Goal: Information Seeking & Learning: Check status

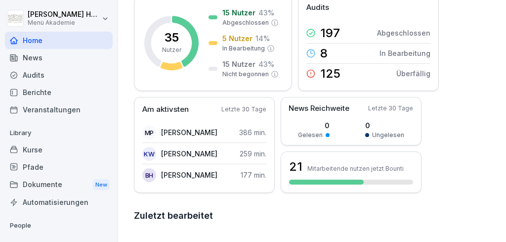
scroll to position [90, 0]
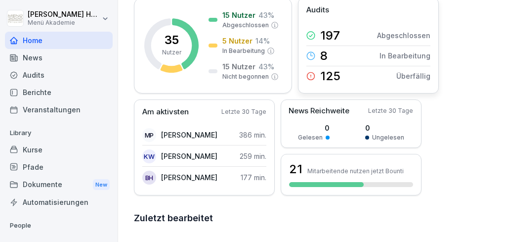
click at [414, 76] on p "Überfällig" at bounding box center [414, 76] width 34 height 10
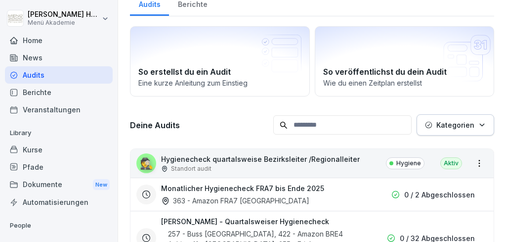
scroll to position [40, 0]
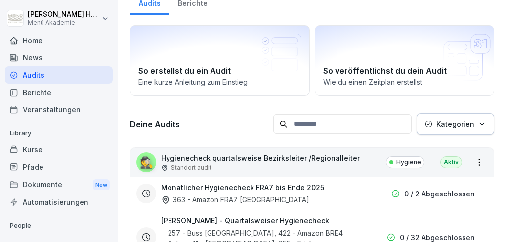
click at [32, 57] on div "News" at bounding box center [59, 57] width 108 height 17
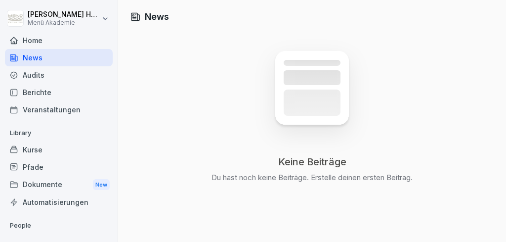
click at [38, 37] on div "Home" at bounding box center [59, 40] width 108 height 17
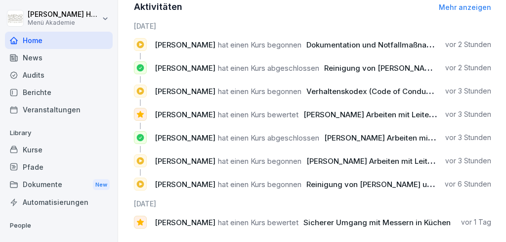
scroll to position [435, 0]
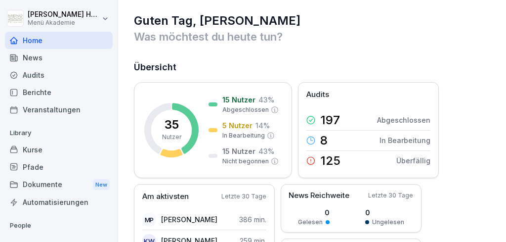
scroll to position [10, 0]
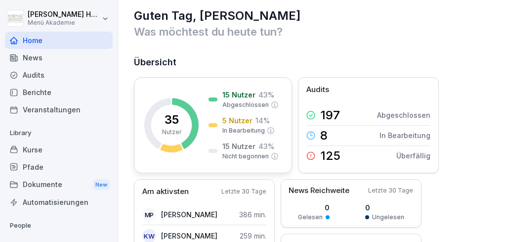
click at [249, 156] on p "Nicht begonnen" at bounding box center [246, 156] width 46 height 9
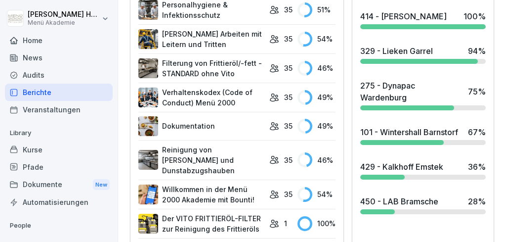
scroll to position [416, 0]
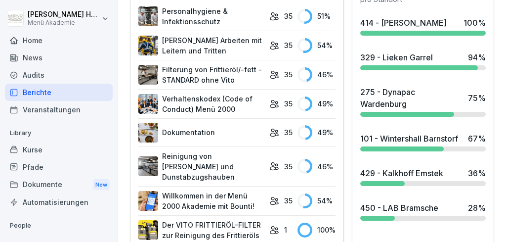
click at [398, 63] on div "329 - Lieken Garrel" at bounding box center [397, 57] width 73 height 12
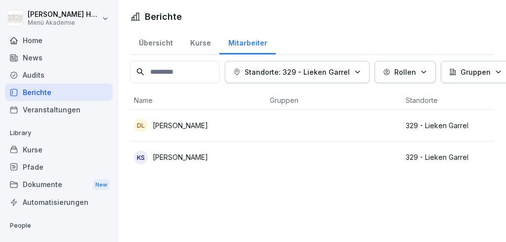
click at [177, 153] on p "[PERSON_NAME]" at bounding box center [180, 157] width 55 height 10
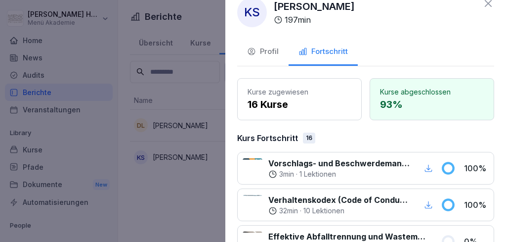
scroll to position [16, 0]
click at [488, 5] on icon at bounding box center [488, 3] width 7 height 7
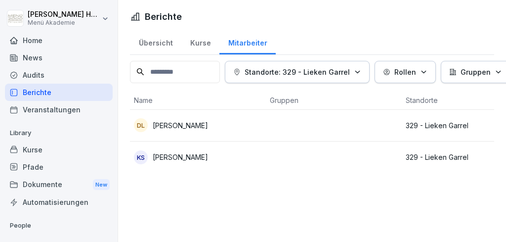
click at [197, 127] on p "[PERSON_NAME]" at bounding box center [180, 125] width 55 height 10
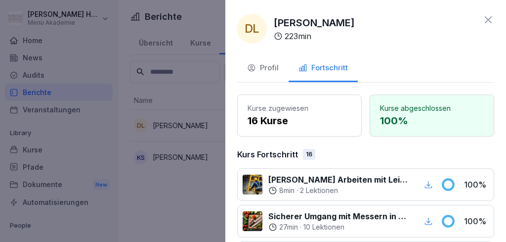
click at [488, 19] on icon at bounding box center [488, 19] width 7 height 7
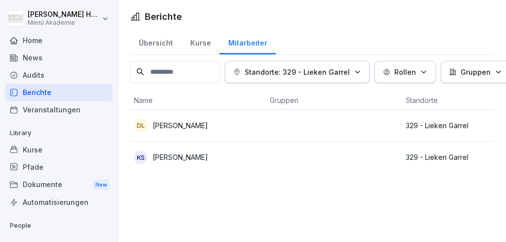
click at [245, 42] on div "Mitarbeiter" at bounding box center [248, 41] width 56 height 25
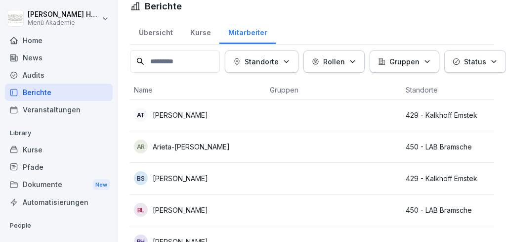
scroll to position [13, 0]
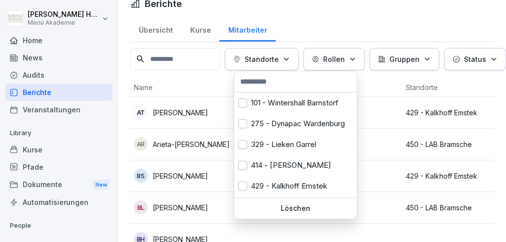
click at [272, 58] on p "Standorte" at bounding box center [262, 59] width 34 height 10
click at [244, 103] on button "button" at bounding box center [242, 102] width 9 height 9
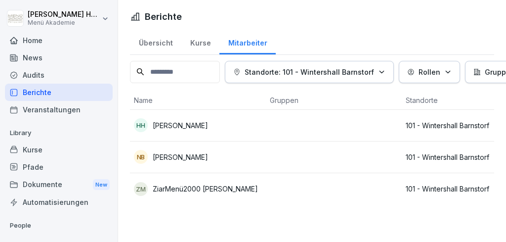
click at [185, 221] on html "[PERSON_NAME] Menü Akademie Home News Audits Berichte Veranstaltungen Library K…" at bounding box center [253, 121] width 506 height 242
click at [194, 125] on p "[PERSON_NAME]" at bounding box center [180, 125] width 55 height 10
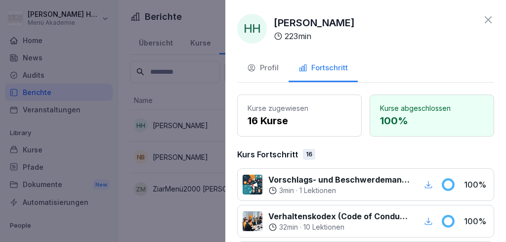
click at [183, 157] on div at bounding box center [253, 121] width 506 height 242
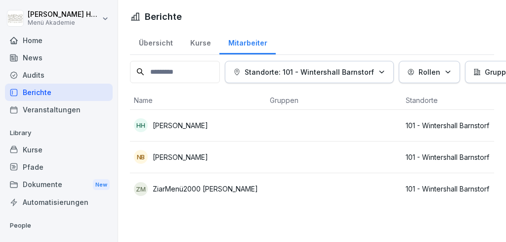
click at [183, 157] on p "[PERSON_NAME]" at bounding box center [180, 157] width 55 height 10
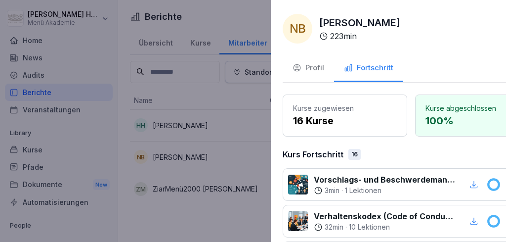
click at [188, 189] on div at bounding box center [253, 121] width 506 height 242
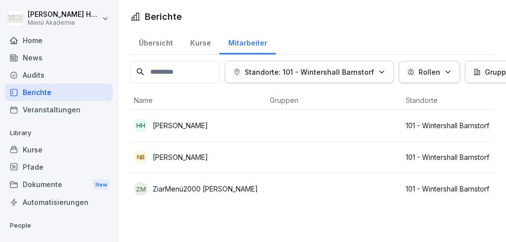
click at [205, 184] on p "ZiarMenü2000 [PERSON_NAME]" at bounding box center [205, 188] width 105 height 10
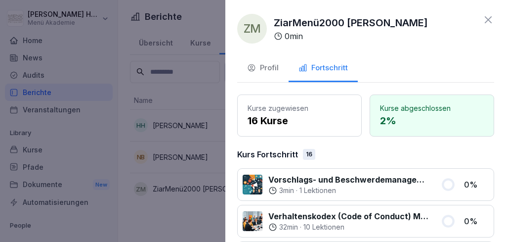
click at [490, 19] on icon at bounding box center [488, 19] width 7 height 7
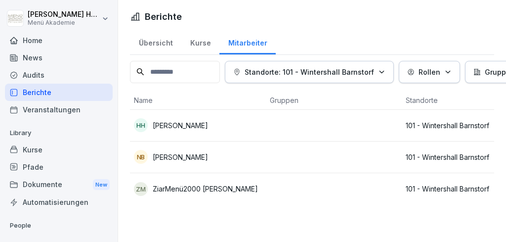
click at [385, 70] on icon "button" at bounding box center [381, 71] width 7 height 7
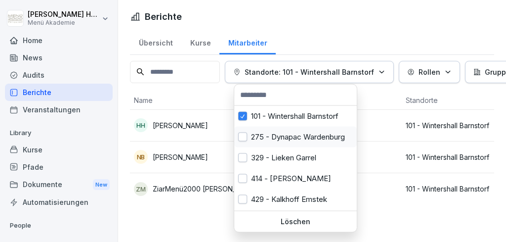
click at [244, 137] on button "button" at bounding box center [242, 137] width 9 height 9
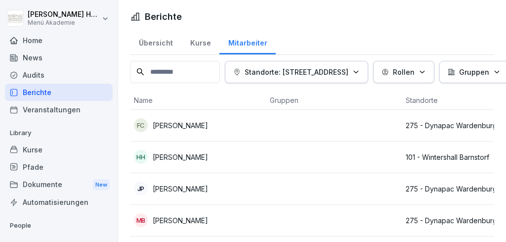
click at [426, 27] on html "[PERSON_NAME] Menü Akademie Home News Audits Berichte Veranstaltungen Library K…" at bounding box center [253, 121] width 506 height 242
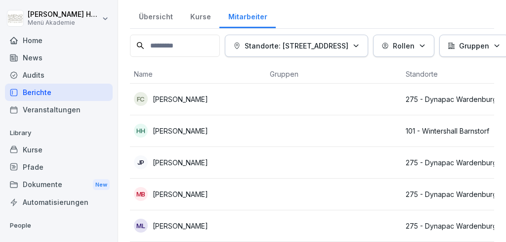
scroll to position [26, 0]
click at [360, 43] on icon "button" at bounding box center [356, 45] width 7 height 7
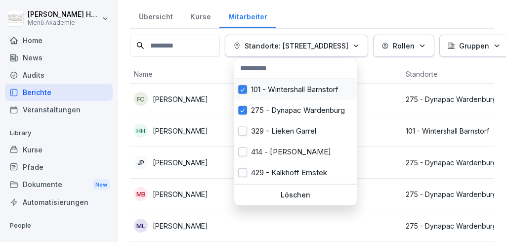
click at [243, 87] on button "button" at bounding box center [242, 89] width 9 height 9
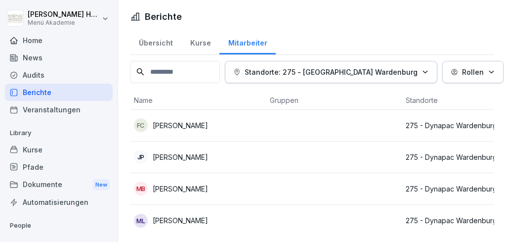
drag, startPoint x: 321, startPoint y: 27, endPoint x: 361, endPoint y: 35, distance: 39.8
click at [321, 28] on html "[PERSON_NAME] Menü Akademie Home News Audits Berichte Veranstaltungen Library K…" at bounding box center [253, 121] width 506 height 242
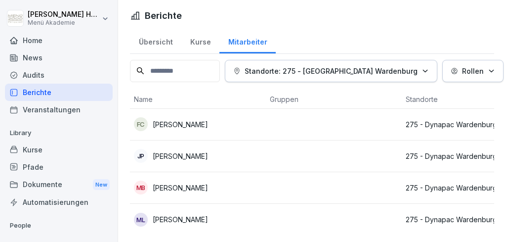
click at [256, 123] on div "FC Fernandez [PERSON_NAME]" at bounding box center [198, 124] width 128 height 14
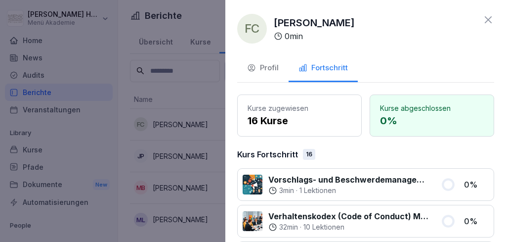
click at [490, 19] on icon at bounding box center [488, 19] width 7 height 7
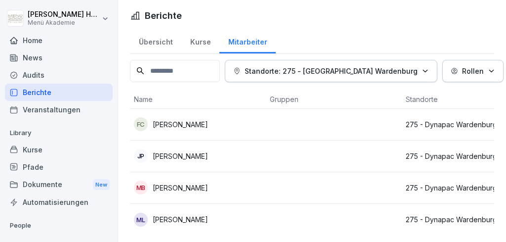
click at [224, 160] on div "[PERSON_NAME]" at bounding box center [198, 156] width 128 height 14
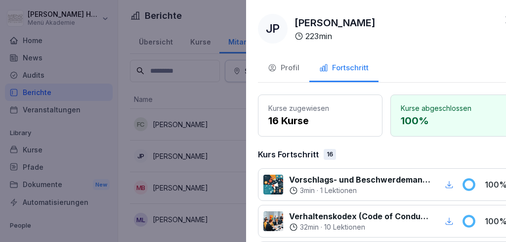
click at [186, 191] on div at bounding box center [253, 121] width 506 height 242
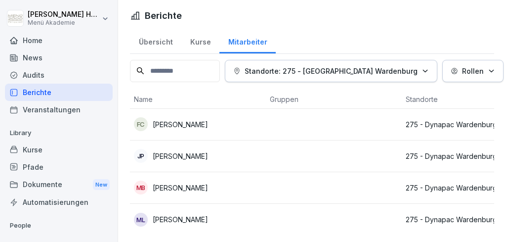
click at [227, 195] on td "MB [PERSON_NAME]" at bounding box center [198, 188] width 136 height 32
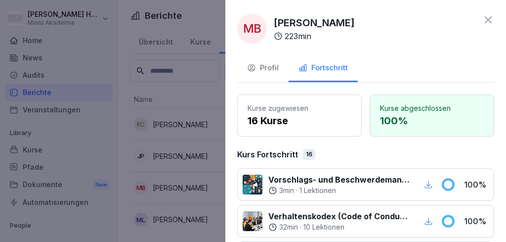
click at [488, 19] on icon at bounding box center [488, 19] width 7 height 7
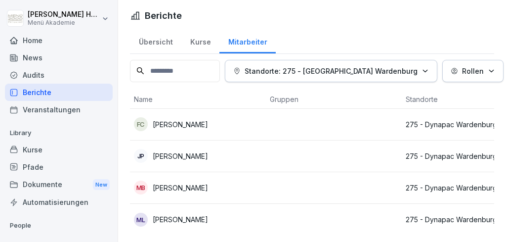
click at [247, 217] on div "ML [PERSON_NAME]" at bounding box center [198, 220] width 128 height 14
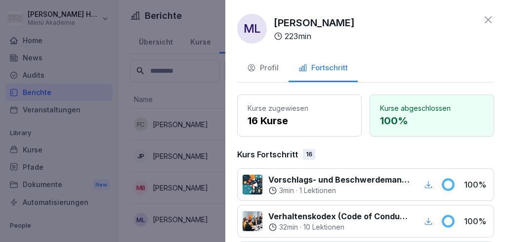
click at [490, 18] on icon at bounding box center [488, 19] width 7 height 7
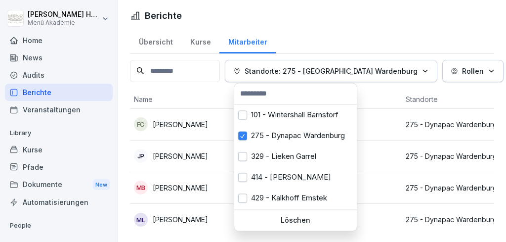
click at [423, 70] on icon "button" at bounding box center [425, 71] width 4 height 2
click at [245, 133] on button "button" at bounding box center [242, 135] width 9 height 9
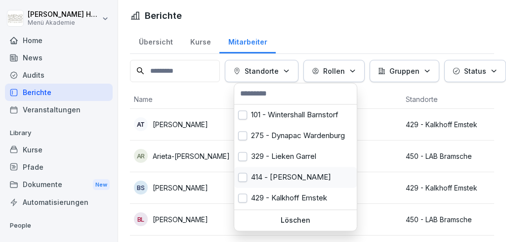
click at [243, 180] on button "button" at bounding box center [242, 177] width 9 height 9
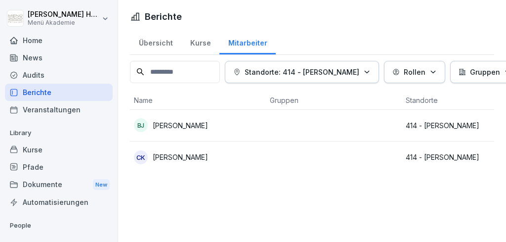
drag, startPoint x: 402, startPoint y: 210, endPoint x: 409, endPoint y: 222, distance: 13.5
click at [403, 213] on html "[PERSON_NAME] Menü Akademie Home News Audits Berichte Veranstaltungen Library K…" at bounding box center [253, 121] width 506 height 242
click at [398, 222] on div "Berichte Übersicht Kurse Mitarbeiter Standorte: 414 - DORMA Westerstede Rollen …" at bounding box center [312, 121] width 388 height 242
click at [189, 124] on p "[PERSON_NAME]" at bounding box center [180, 125] width 55 height 10
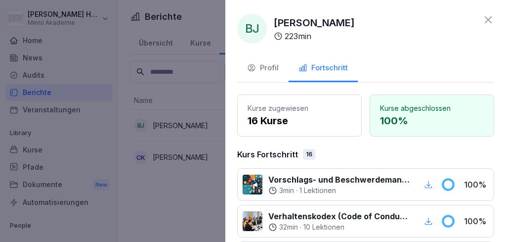
click at [489, 20] on icon at bounding box center [488, 19] width 7 height 7
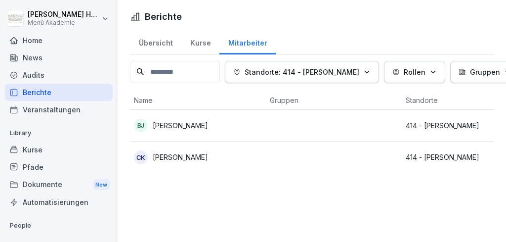
click at [195, 159] on p "[PERSON_NAME]" at bounding box center [180, 157] width 55 height 10
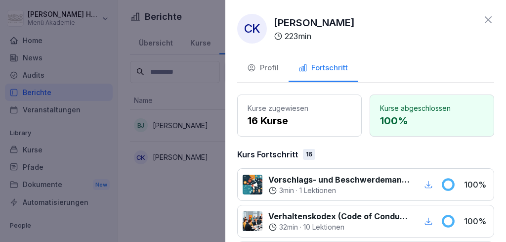
click at [489, 20] on icon at bounding box center [488, 19] width 7 height 7
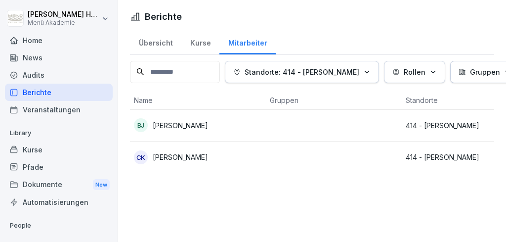
click at [371, 71] on icon "button" at bounding box center [367, 71] width 7 height 7
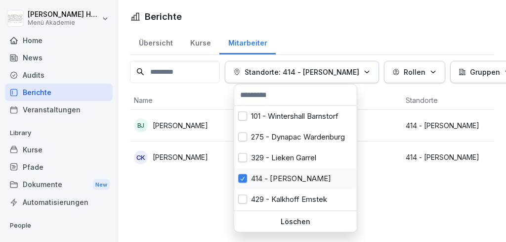
click at [240, 175] on button "button" at bounding box center [242, 178] width 9 height 9
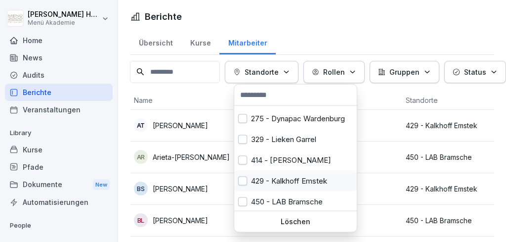
scroll to position [19, 0]
click at [242, 181] on button "button" at bounding box center [242, 180] width 9 height 9
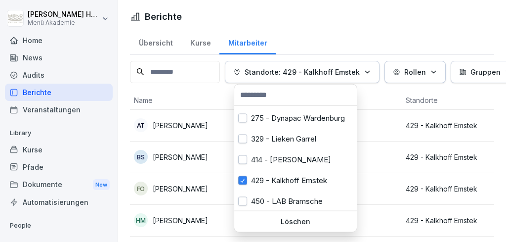
click at [385, 95] on html "[PERSON_NAME] Menü Akademie Home News Audits Berichte Veranstaltungen Library K…" at bounding box center [253, 121] width 506 height 242
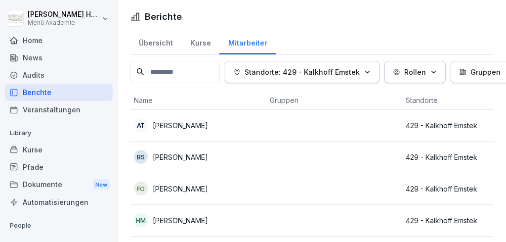
scroll to position [3, 0]
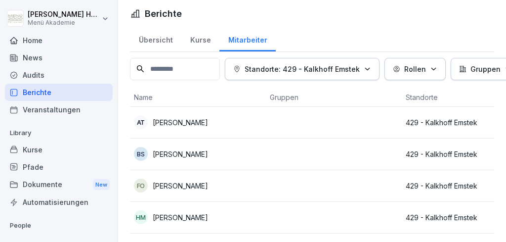
click at [196, 121] on p "[PERSON_NAME]" at bounding box center [180, 122] width 55 height 10
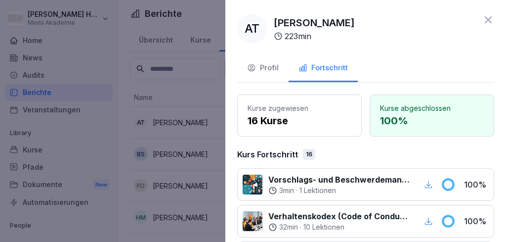
click at [490, 22] on icon at bounding box center [489, 20] width 12 height 12
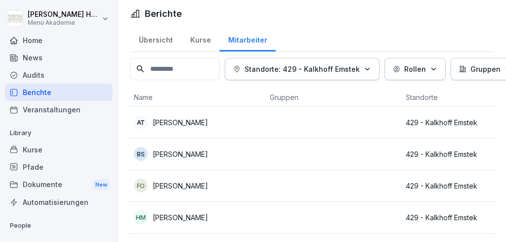
click at [215, 156] on div "BS [PERSON_NAME]" at bounding box center [198, 154] width 128 height 14
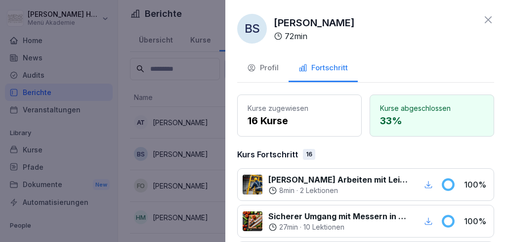
click at [491, 20] on icon at bounding box center [489, 20] width 12 height 12
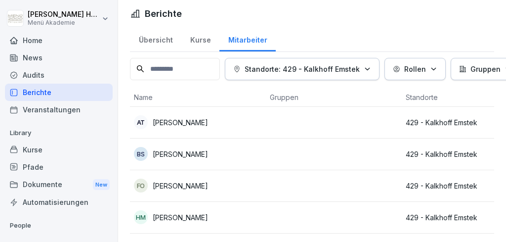
click at [216, 193] on td "FO [PERSON_NAME]" at bounding box center [198, 186] width 136 height 32
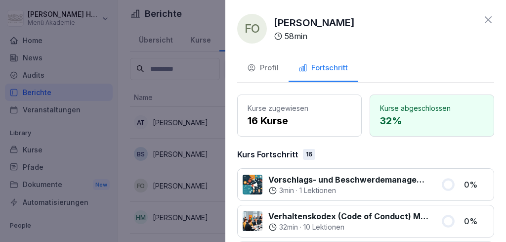
click at [489, 19] on icon at bounding box center [489, 20] width 12 height 12
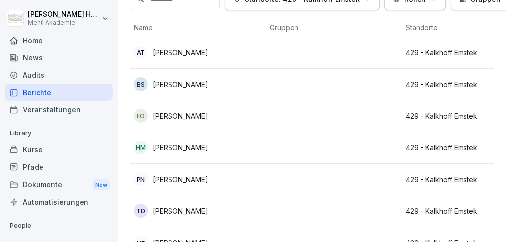
scroll to position [76, 0]
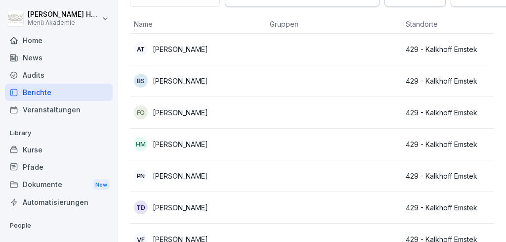
click at [208, 210] on p "[PERSON_NAME]" at bounding box center [180, 207] width 55 height 10
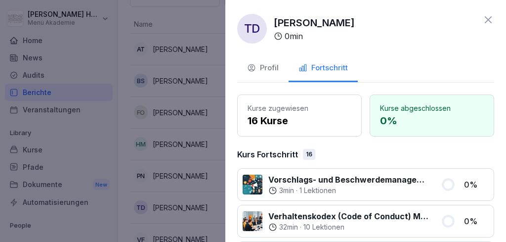
click at [486, 17] on icon at bounding box center [489, 20] width 12 height 12
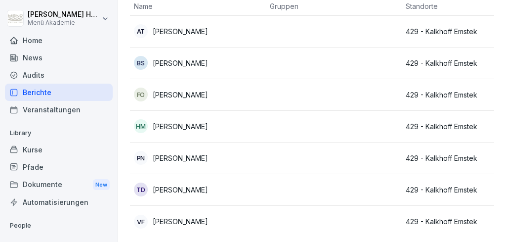
scroll to position [96, 0]
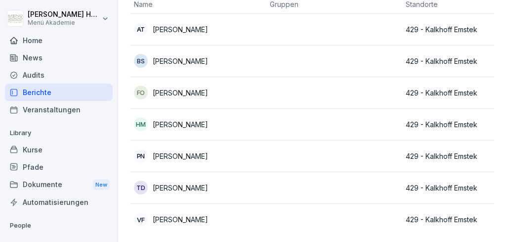
click at [227, 225] on div "VF [PERSON_NAME]" at bounding box center [198, 220] width 128 height 14
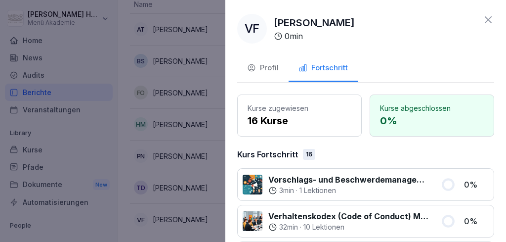
click at [489, 18] on icon at bounding box center [489, 20] width 12 height 12
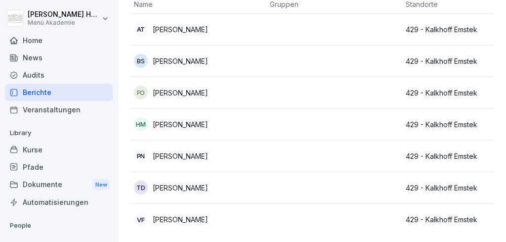
drag, startPoint x: 221, startPoint y: 217, endPoint x: 151, endPoint y: 212, distance: 69.4
click at [151, 213] on div "VF [PERSON_NAME]" at bounding box center [198, 220] width 128 height 14
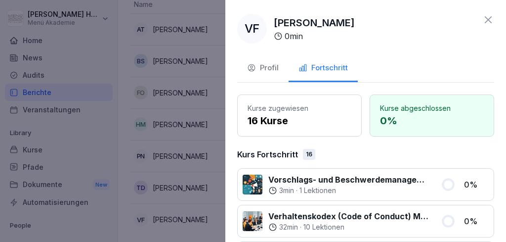
click at [491, 17] on icon at bounding box center [489, 20] width 12 height 12
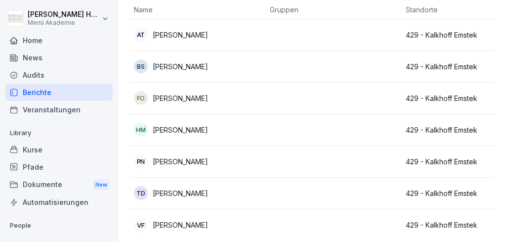
scroll to position [83, 0]
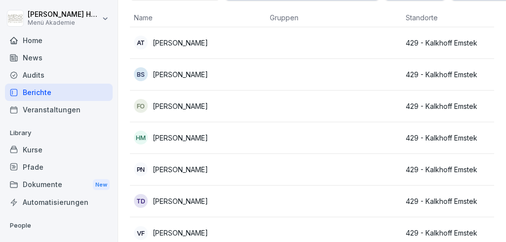
click at [202, 46] on p "[PERSON_NAME]" at bounding box center [180, 43] width 55 height 10
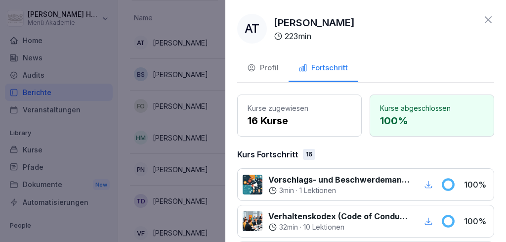
click at [488, 20] on icon at bounding box center [488, 19] width 7 height 7
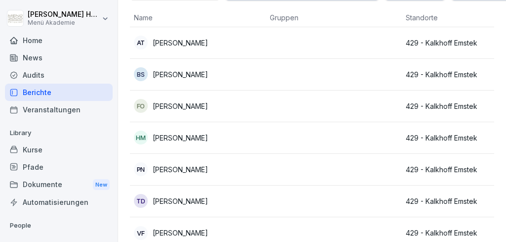
click at [341, 134] on td at bounding box center [334, 138] width 136 height 32
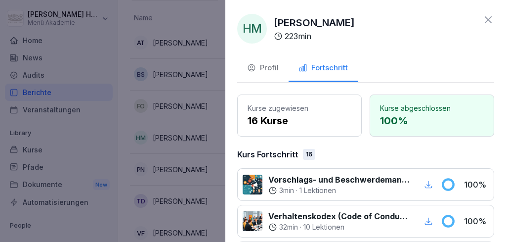
click at [486, 18] on icon at bounding box center [488, 19] width 7 height 7
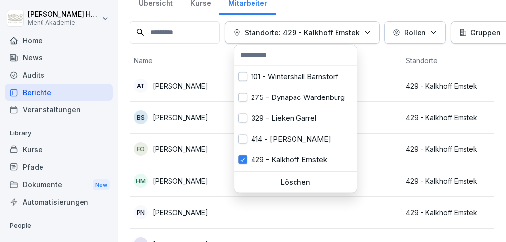
scroll to position [40, 0]
click at [370, 30] on icon "button" at bounding box center [367, 32] width 7 height 7
click at [244, 157] on button "button" at bounding box center [242, 159] width 9 height 9
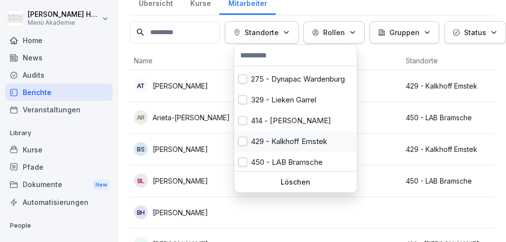
scroll to position [19, 0]
click at [244, 162] on button "button" at bounding box center [242, 161] width 9 height 9
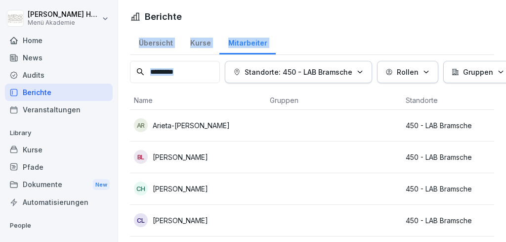
click at [375, 25] on html "[PERSON_NAME] Menü Akademie Home News Audits Berichte Veranstaltungen Library K…" at bounding box center [253, 121] width 506 height 242
click at [358, 36] on div "Übersicht Kurse Mitarbeiter" at bounding box center [312, 42] width 365 height 26
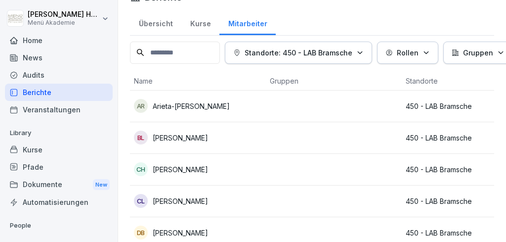
scroll to position [23, 0]
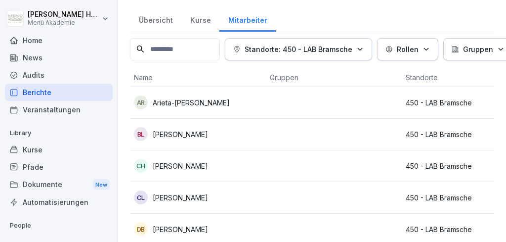
click at [42, 93] on div "Berichte" at bounding box center [59, 92] width 108 height 17
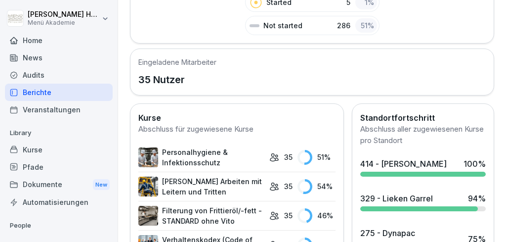
scroll to position [498, 0]
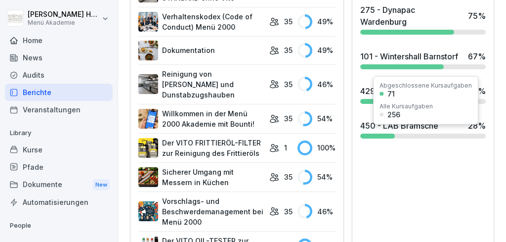
click at [404, 132] on div "450 - LAB Bramsche" at bounding box center [400, 126] width 78 height 12
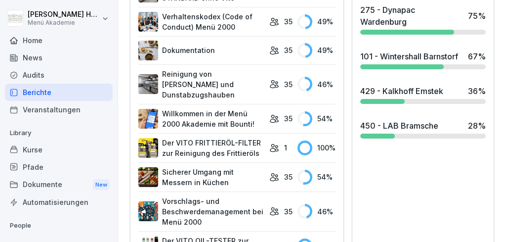
scroll to position [60, 0]
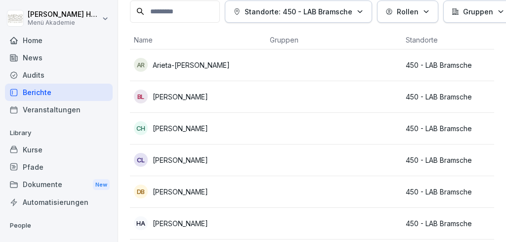
click at [204, 65] on p "Arieta-[PERSON_NAME]" at bounding box center [191, 65] width 77 height 10
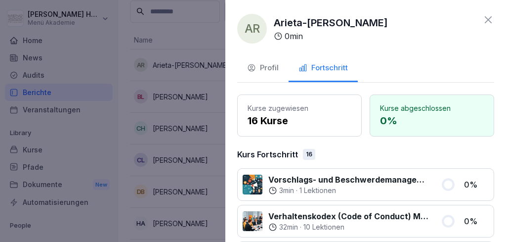
click at [491, 21] on icon at bounding box center [489, 20] width 12 height 12
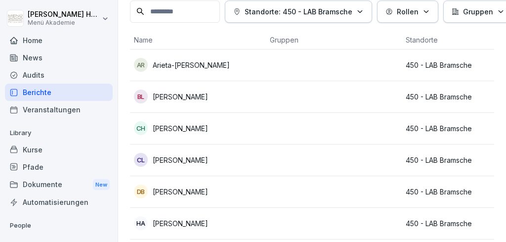
click at [344, 99] on td at bounding box center [334, 97] width 136 height 32
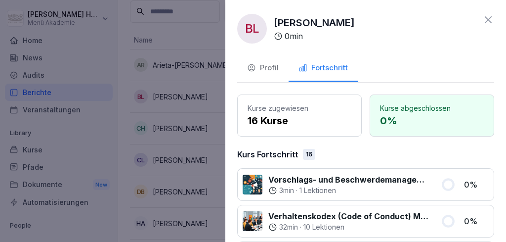
click at [491, 19] on icon at bounding box center [489, 20] width 12 height 12
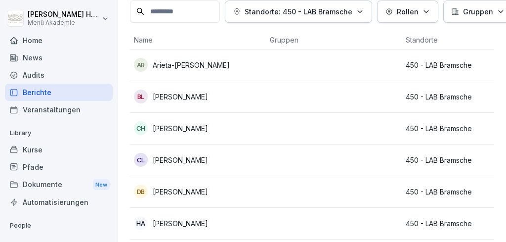
click at [373, 132] on td at bounding box center [334, 129] width 136 height 32
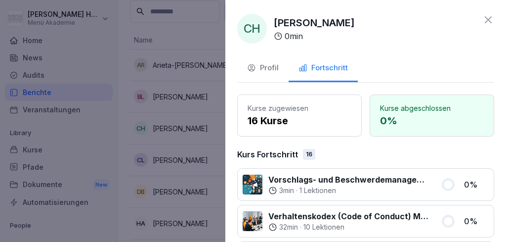
click at [486, 19] on icon at bounding box center [489, 20] width 12 height 12
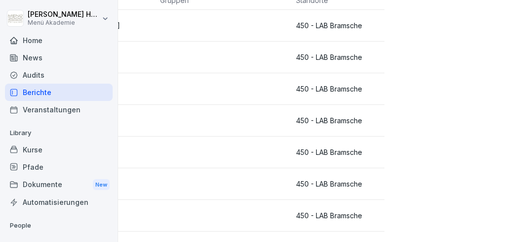
scroll to position [100, 90]
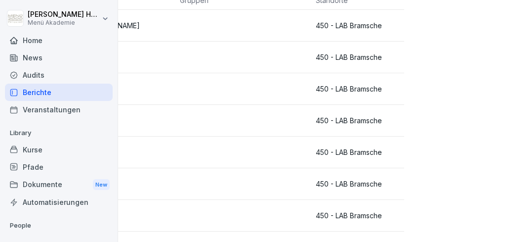
drag, startPoint x: 353, startPoint y: 235, endPoint x: 329, endPoint y: 235, distance: 23.2
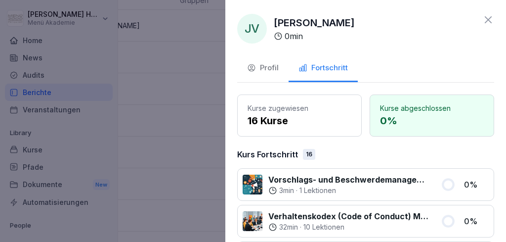
click at [489, 21] on icon at bounding box center [488, 19] width 7 height 7
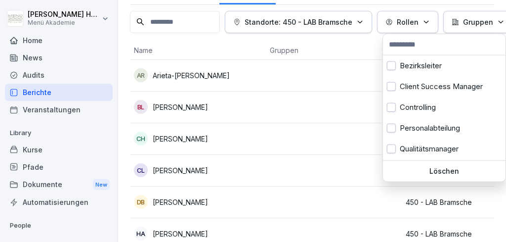
scroll to position [50, 0]
click at [430, 22] on icon "button" at bounding box center [426, 21] width 7 height 7
click at [429, 21] on icon "button" at bounding box center [426, 21] width 7 height 7
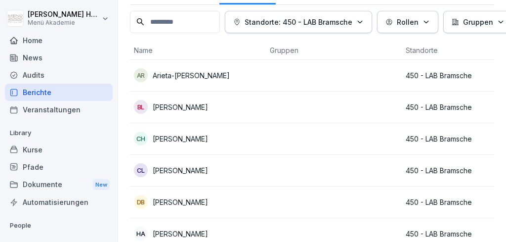
click at [28, 42] on div "Home" at bounding box center [59, 40] width 108 height 17
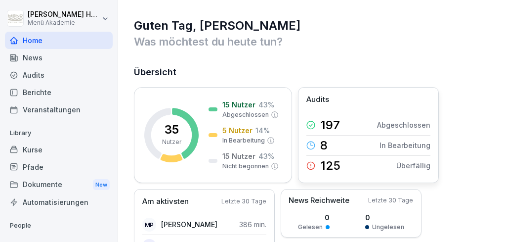
click at [415, 165] on p "Überfällig" at bounding box center [414, 165] width 34 height 10
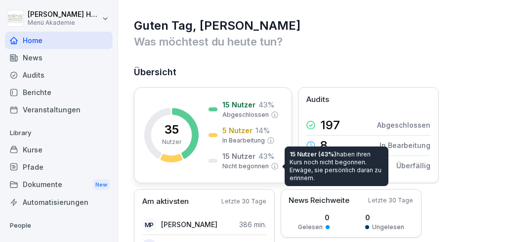
click at [232, 164] on p "Nicht begonnen" at bounding box center [246, 166] width 46 height 9
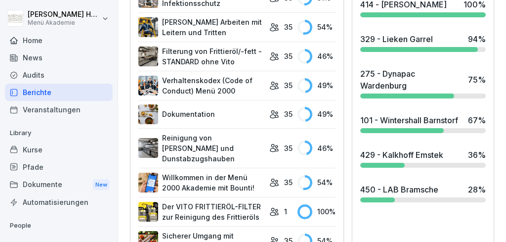
scroll to position [459, 0]
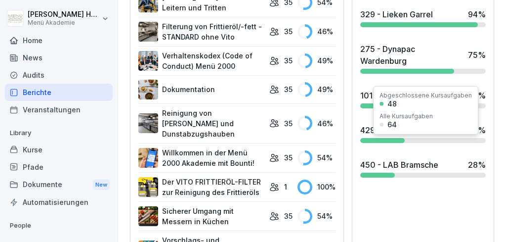
click at [369, 67] on div "275 - Dynapac Wardenburg" at bounding box center [412, 55] width 103 height 24
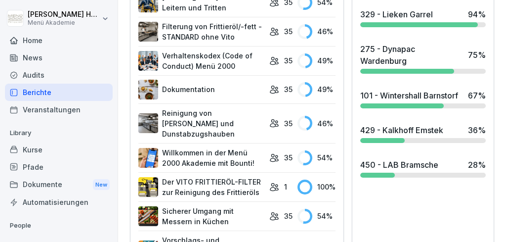
scroll to position [1, 0]
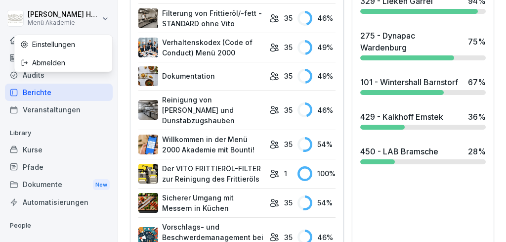
scroll to position [472, 0]
click at [107, 20] on html "[PERSON_NAME] Menü Akademie Home News Audits Berichte Veranstaltungen Library K…" at bounding box center [253, 121] width 506 height 242
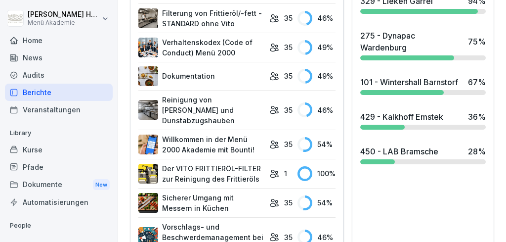
click at [25, 40] on div "Home" at bounding box center [59, 40] width 108 height 17
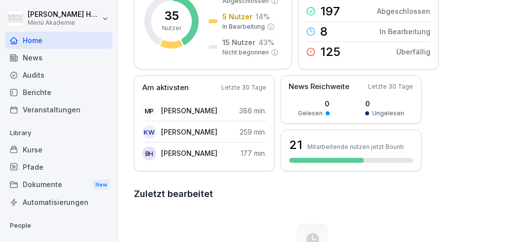
scroll to position [142, 0]
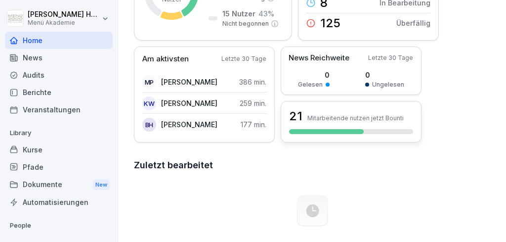
click at [317, 118] on p "Mitarbeitende nutzen jetzt Bounti" at bounding box center [356, 117] width 96 height 7
